Goal: Task Accomplishment & Management: Use online tool/utility

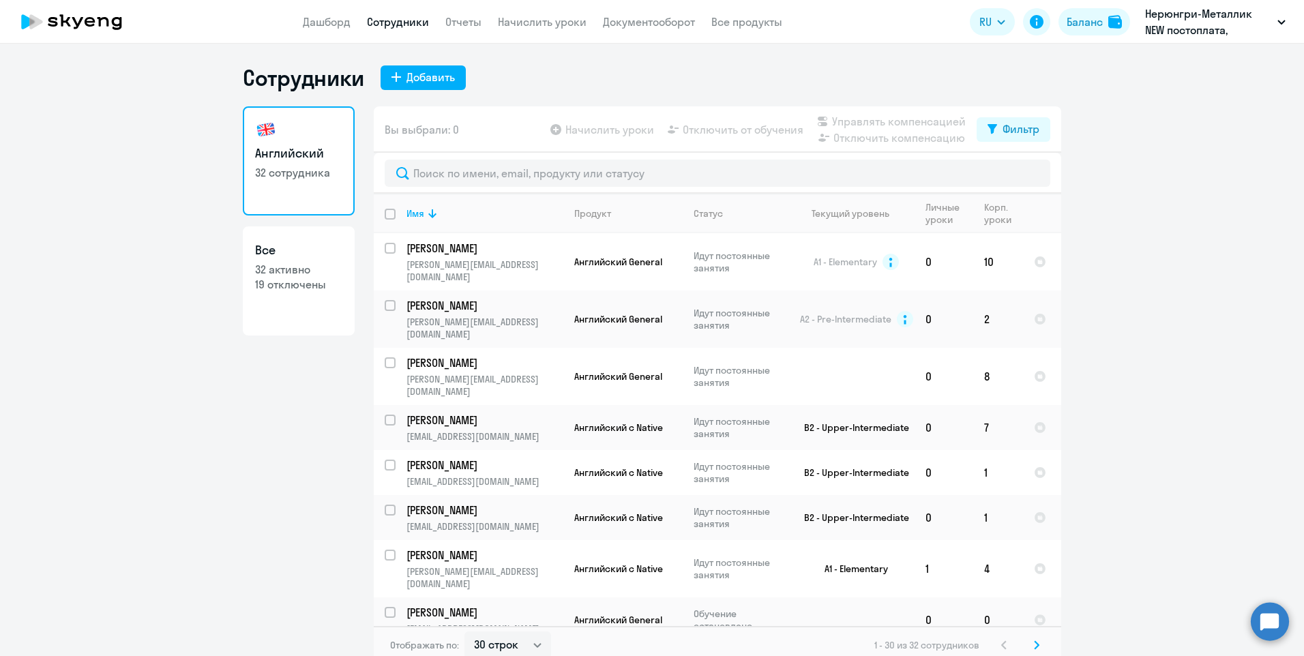
select select "30"
click at [1129, 282] on ng-component "Сотрудники Добавить Английский 32 сотрудника Все 32 активно 19 отключены Вы выб…" at bounding box center [652, 364] width 1304 height 600
click at [1162, 244] on ng-component "Сотрудники Добавить Английский 32 сотрудника Все 32 активно 19 отключены Вы выб…" at bounding box center [652, 364] width 1304 height 600
click at [540, 9] on app-header "Дашборд Сотрудники Отчеты Начислить уроки Документооборот Все продукты Дашборд …" at bounding box center [652, 22] width 1304 height 44
click at [513, 25] on link "Начислить уроки" at bounding box center [542, 22] width 89 height 14
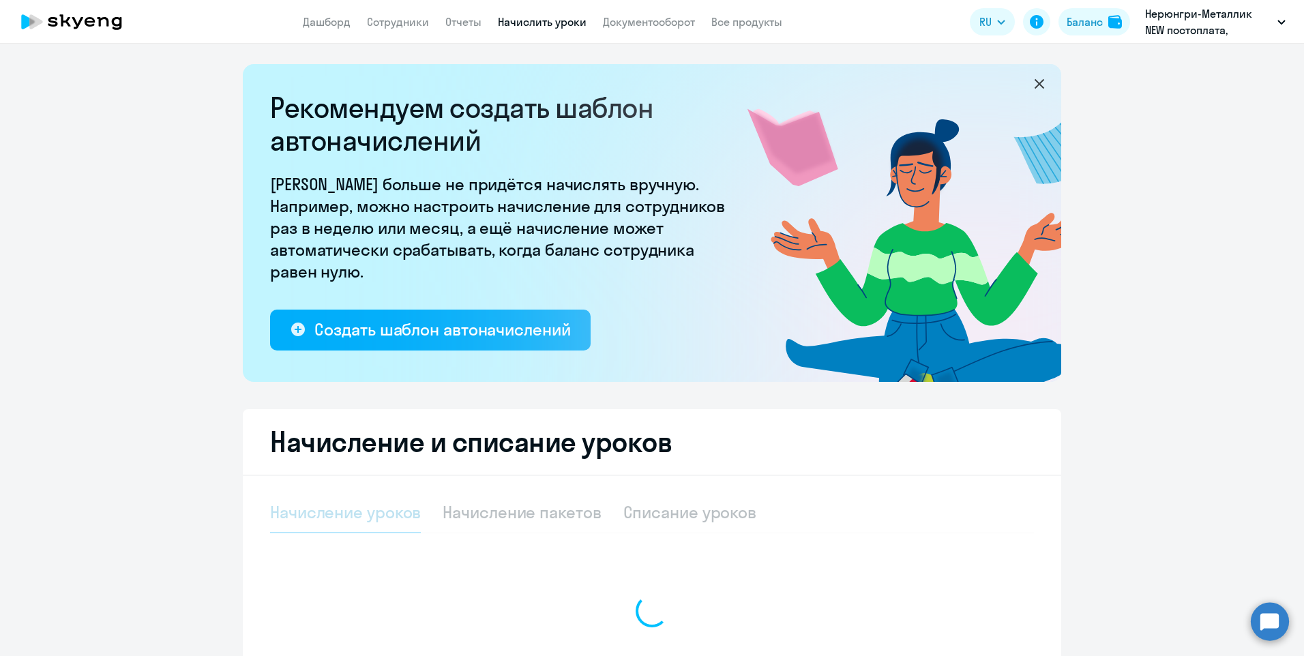
select select "10"
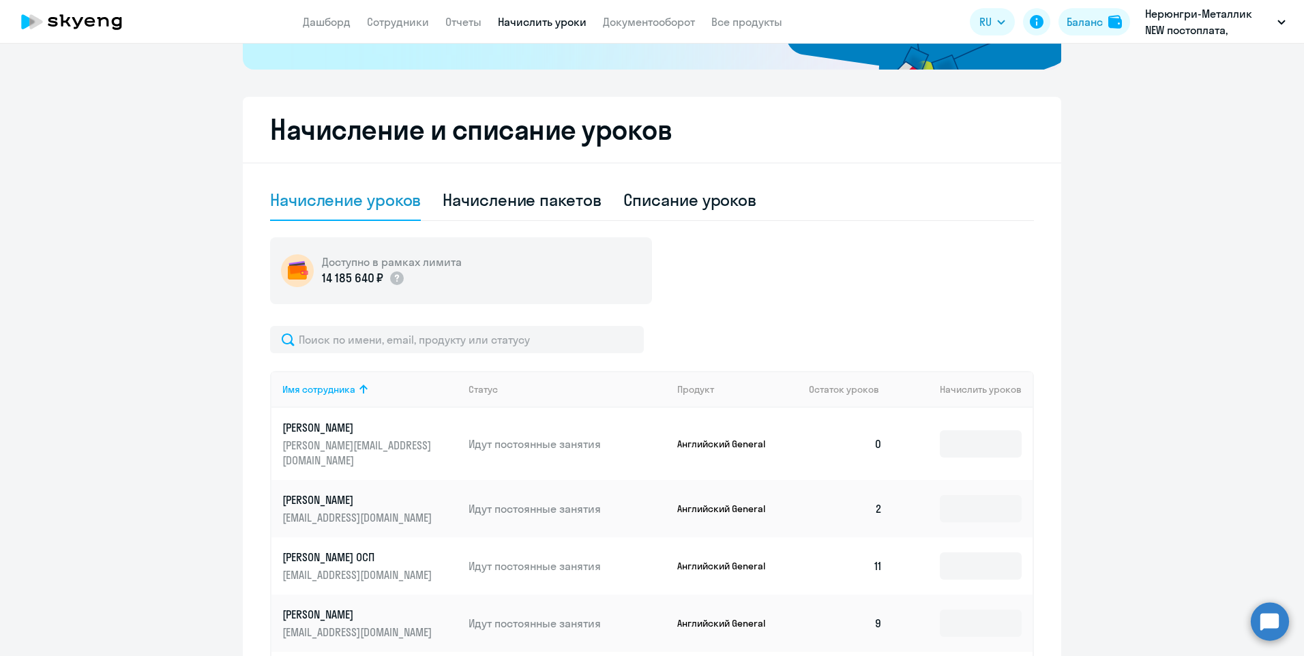
scroll to position [341, 0]
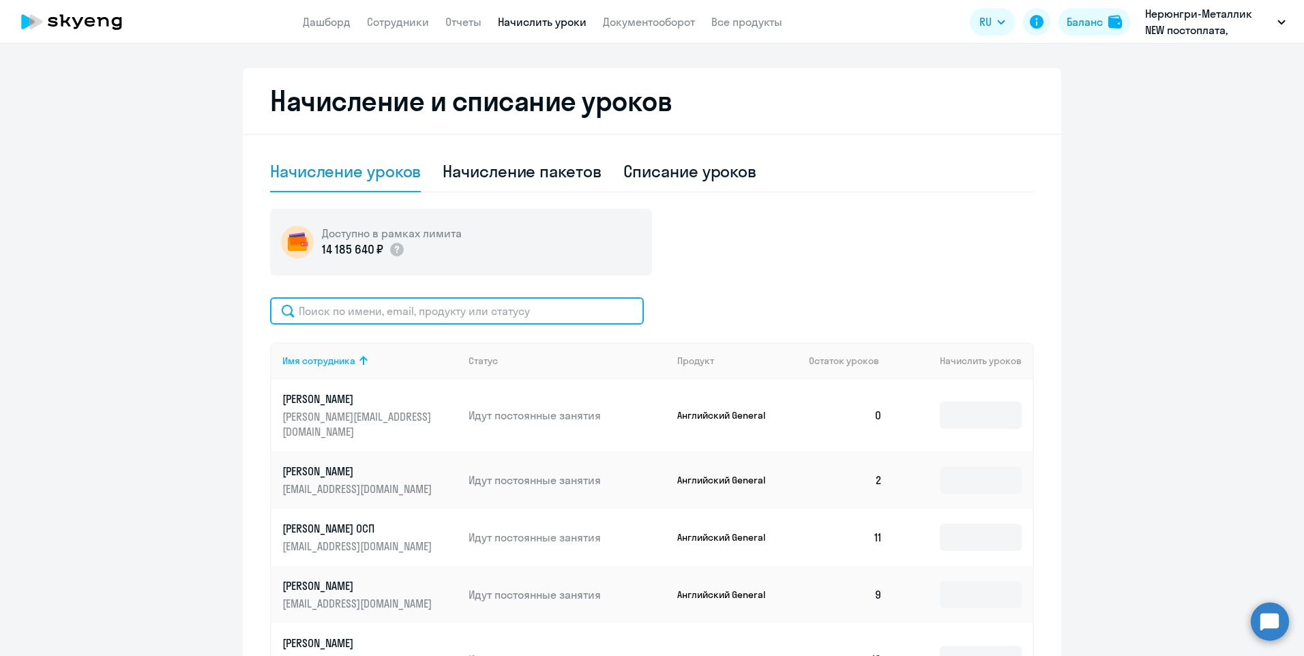
click at [382, 318] on input "text" at bounding box center [457, 310] width 374 height 27
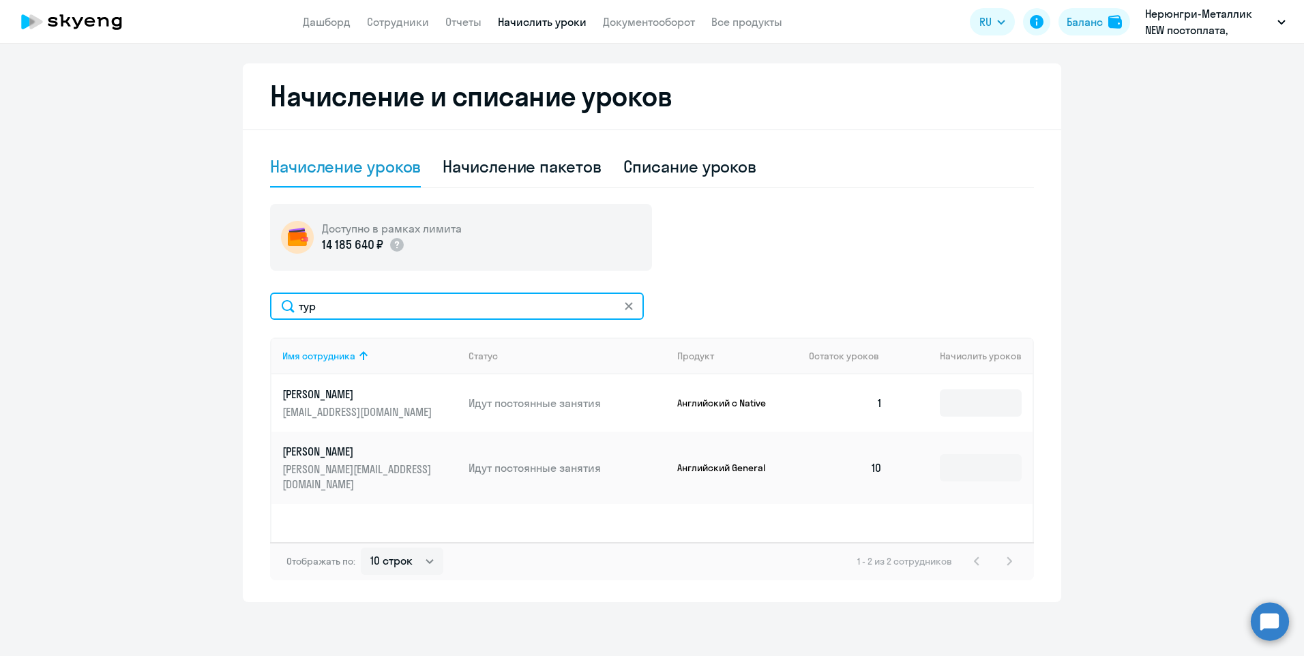
scroll to position [347, 0]
type input "тур"
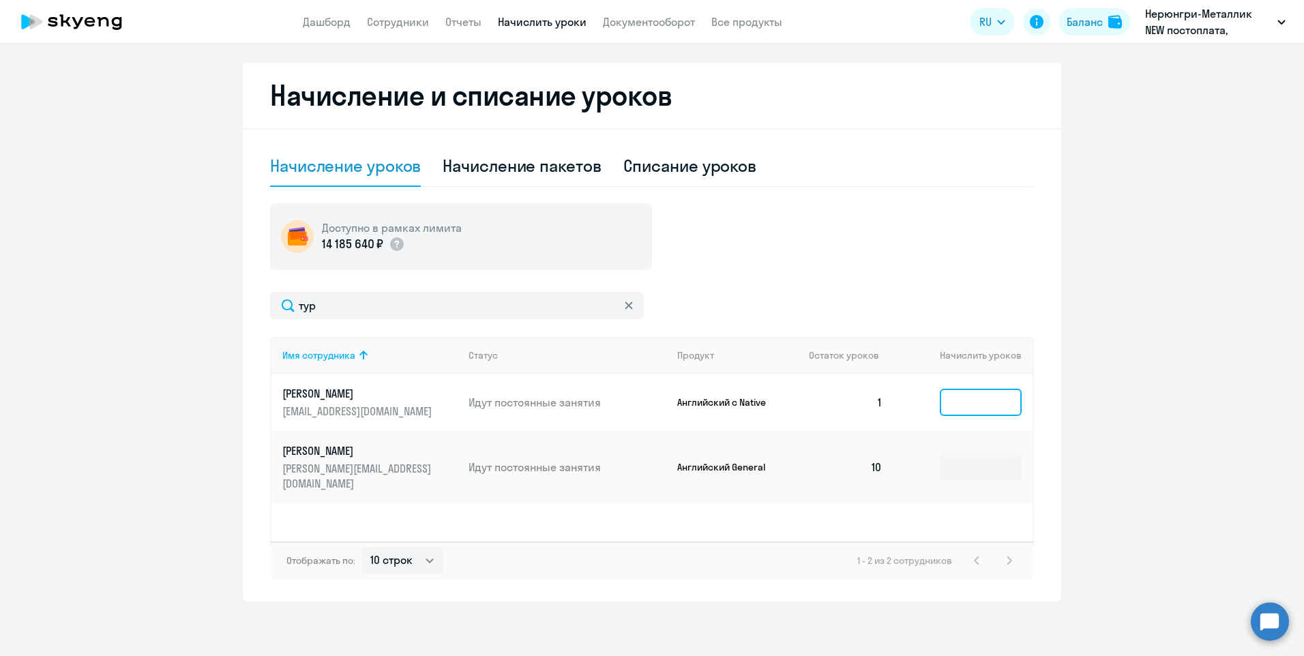
click at [958, 405] on input at bounding box center [981, 402] width 82 height 27
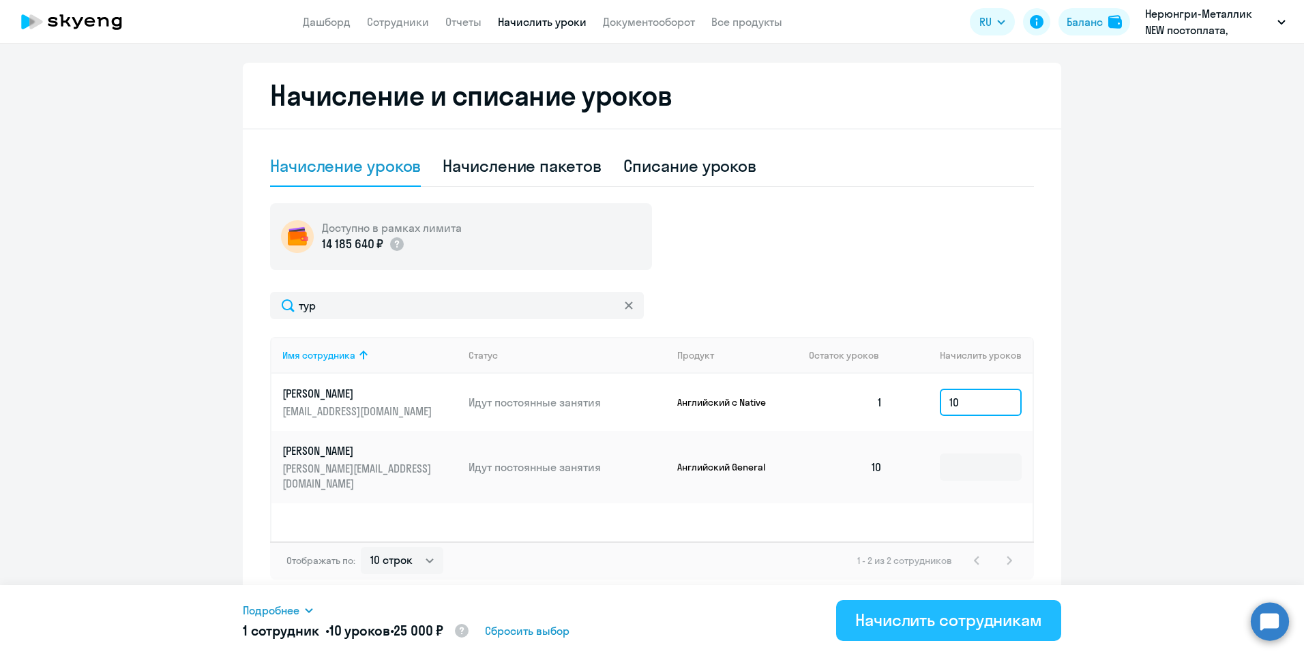
type input "10"
click at [974, 630] on div "Начислить сотрудникам" at bounding box center [949, 620] width 187 height 22
